Goal: Task Accomplishment & Management: Manage account settings

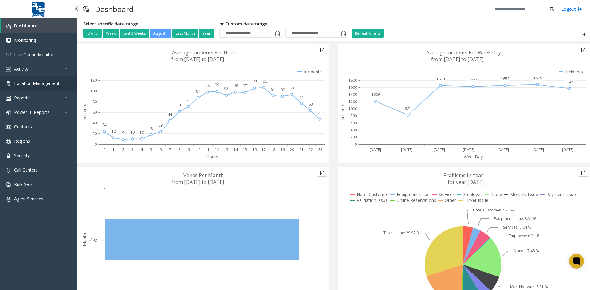
click at [38, 84] on span "Location Management" at bounding box center [36, 84] width 45 height 6
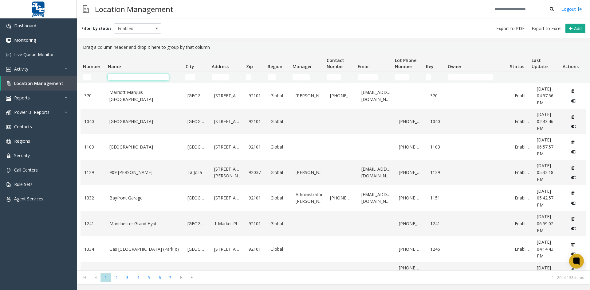
click at [120, 79] on input "Name Filter" at bounding box center [138, 77] width 61 height 6
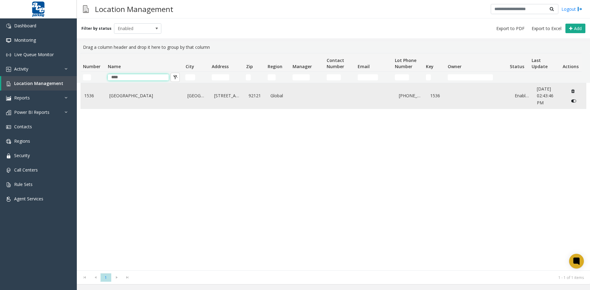
type input "****"
click at [121, 95] on link "[GEOGRAPHIC_DATA]" at bounding box center [144, 96] width 71 height 7
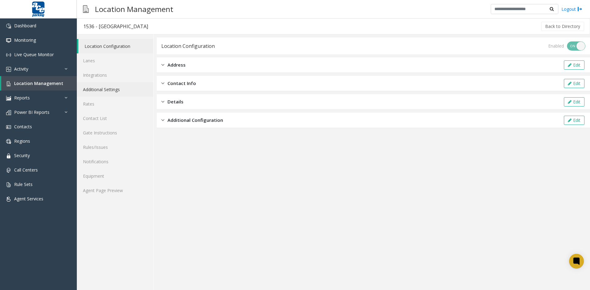
click at [118, 91] on link "Additional Settings" at bounding box center [115, 89] width 77 height 14
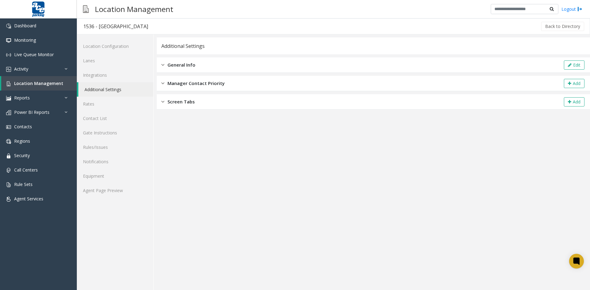
click at [162, 64] on img at bounding box center [162, 64] width 3 height 7
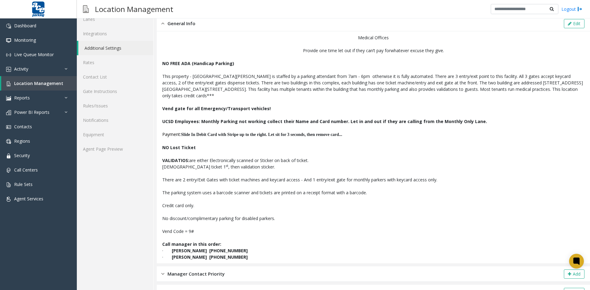
scroll to position [45, 0]
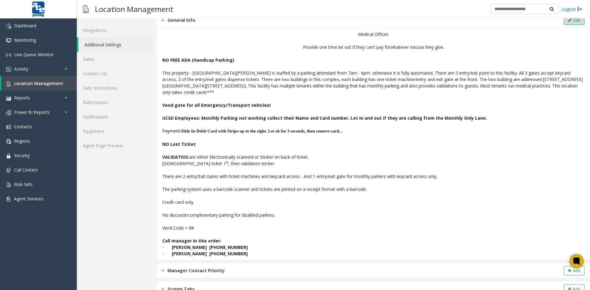
click at [568, 22] on icon at bounding box center [570, 20] width 4 height 4
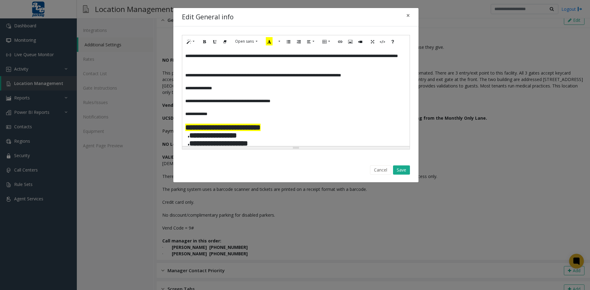
scroll to position [214, 0]
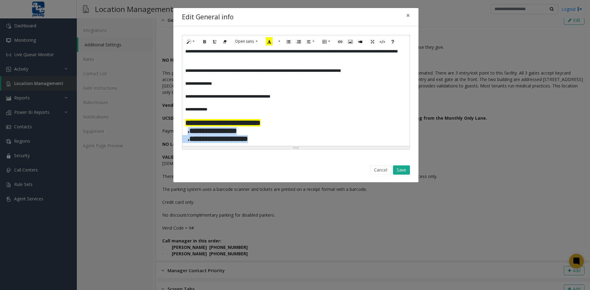
drag, startPoint x: 186, startPoint y: 131, endPoint x: 260, endPoint y: 137, distance: 75.0
click at [260, 137] on div "**********" at bounding box center [295, 97] width 227 height 98
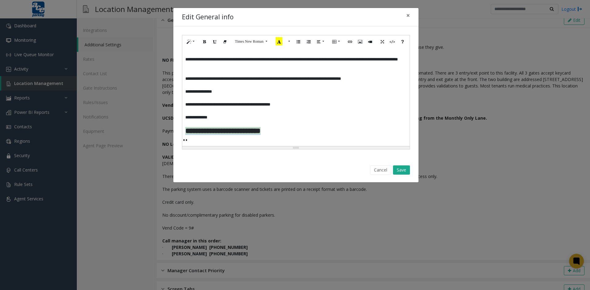
drag, startPoint x: 281, startPoint y: 131, endPoint x: 180, endPoint y: 133, distance: 101.1
click at [180, 133] on div "**********" at bounding box center [295, 92] width 245 height 132
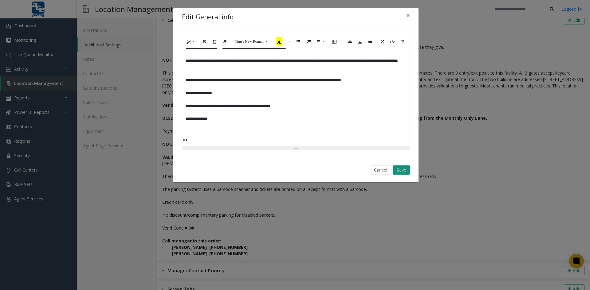
click at [405, 169] on button "Save" at bounding box center [401, 170] width 17 height 9
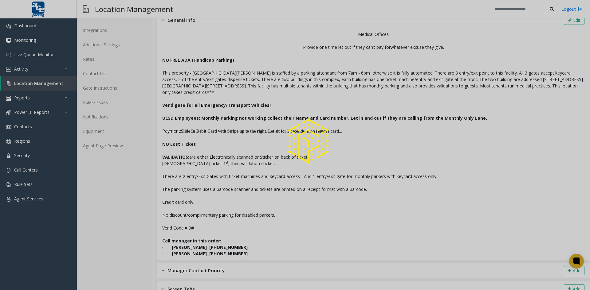
scroll to position [38, 0]
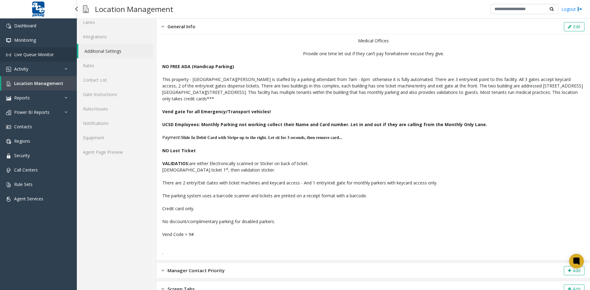
click at [34, 54] on span "Live Queue Monitor" at bounding box center [34, 55] width 40 height 6
